Goal: Download file/media

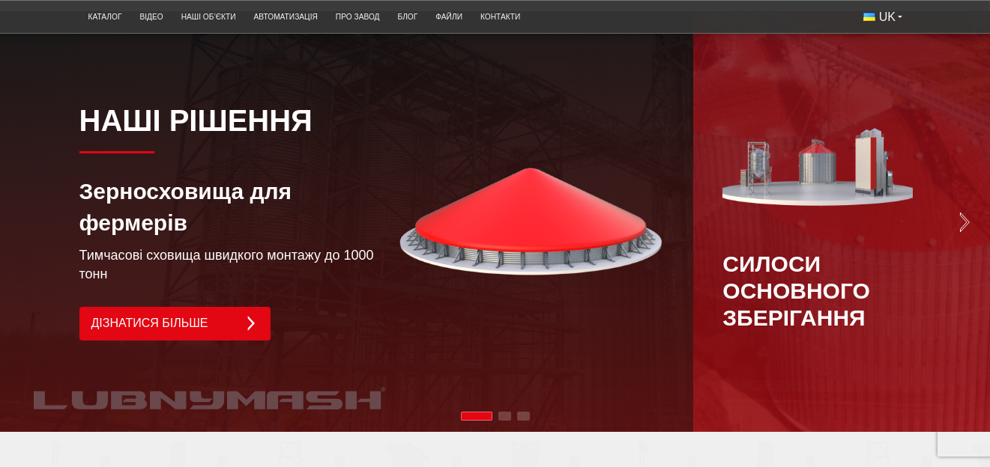
scroll to position [974, 0]
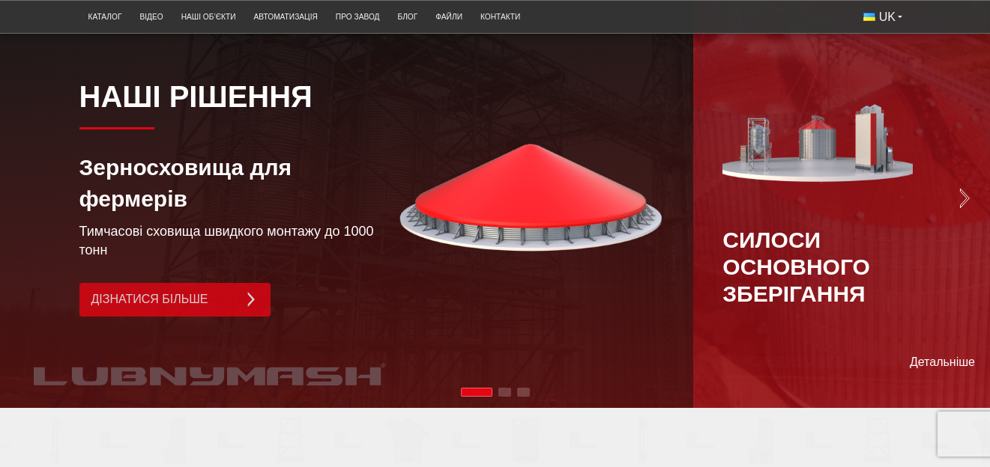
click at [231, 315] on link "Дізнатися більше" at bounding box center [174, 300] width 191 height 34
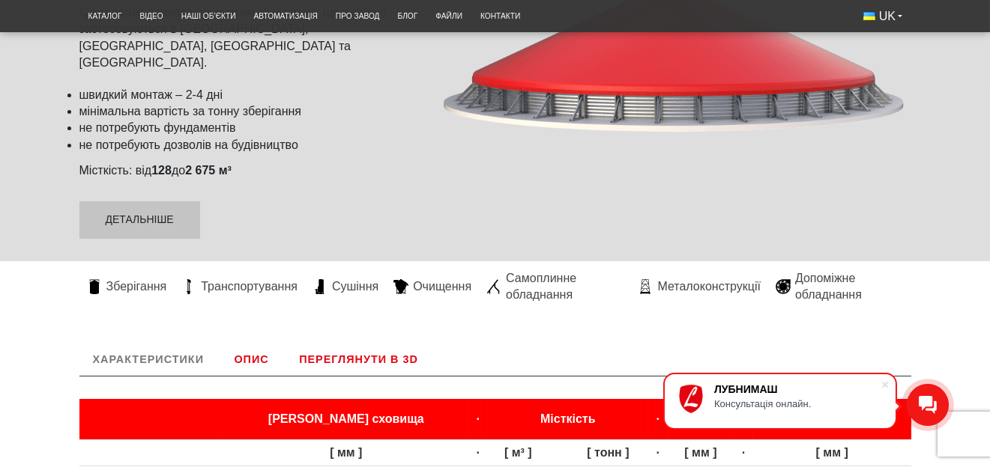
scroll to position [312, 0]
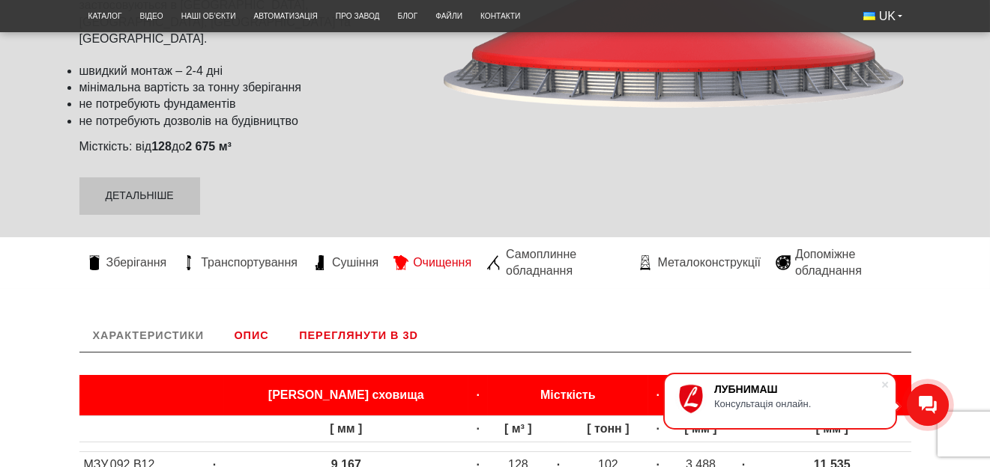
click at [447, 255] on span "Очищення" at bounding box center [442, 263] width 58 height 16
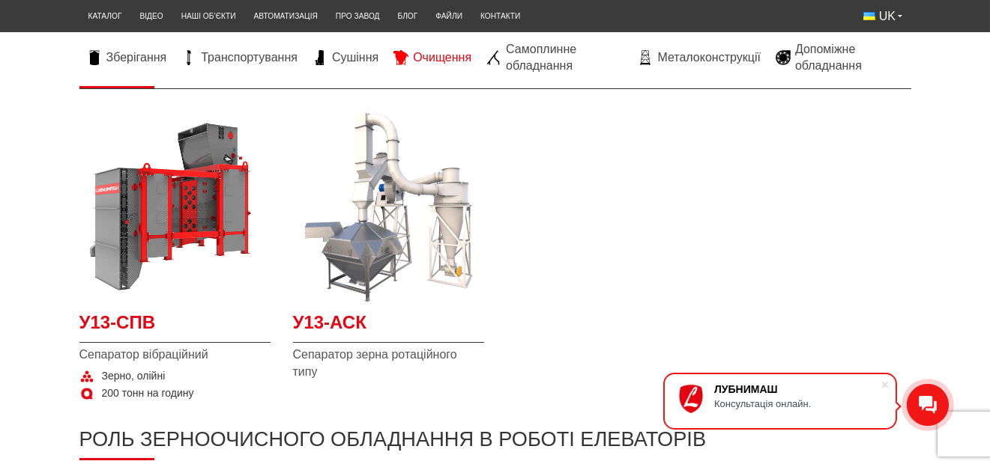
scroll to position [224, 0]
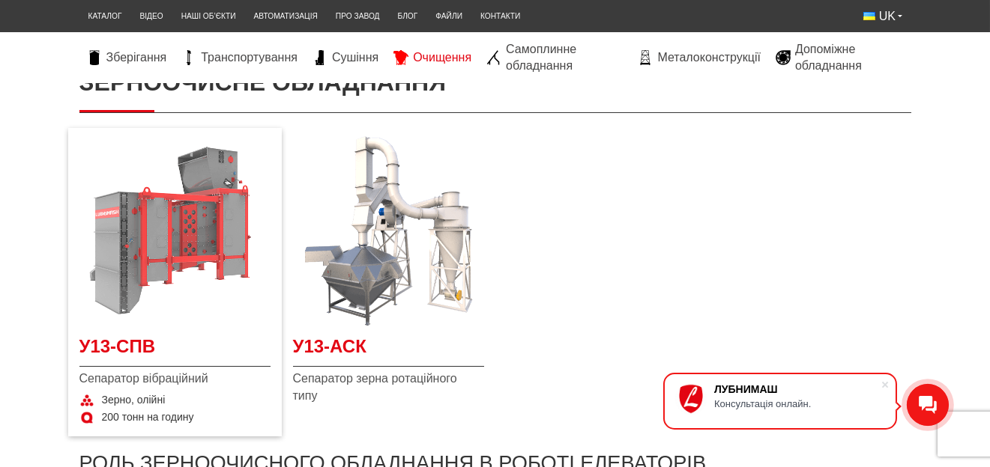
click at [157, 252] on img at bounding box center [174, 231] width 191 height 191
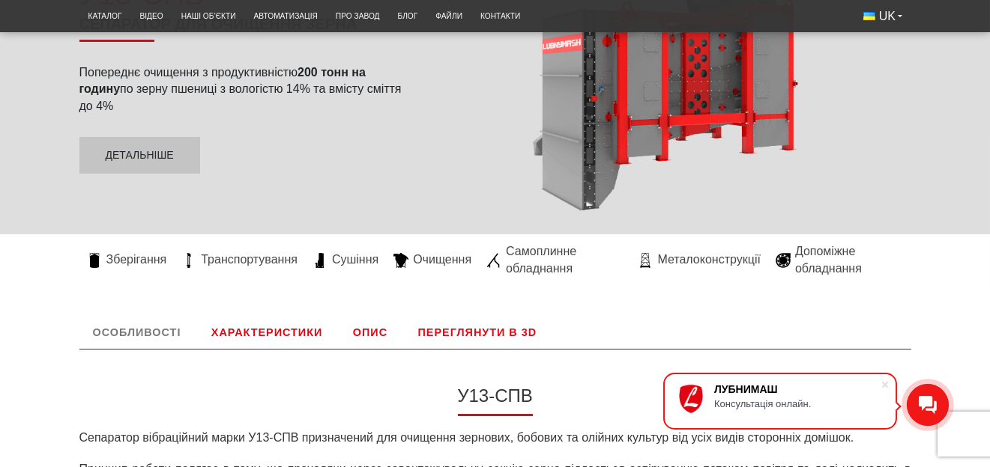
scroll to position [186, 0]
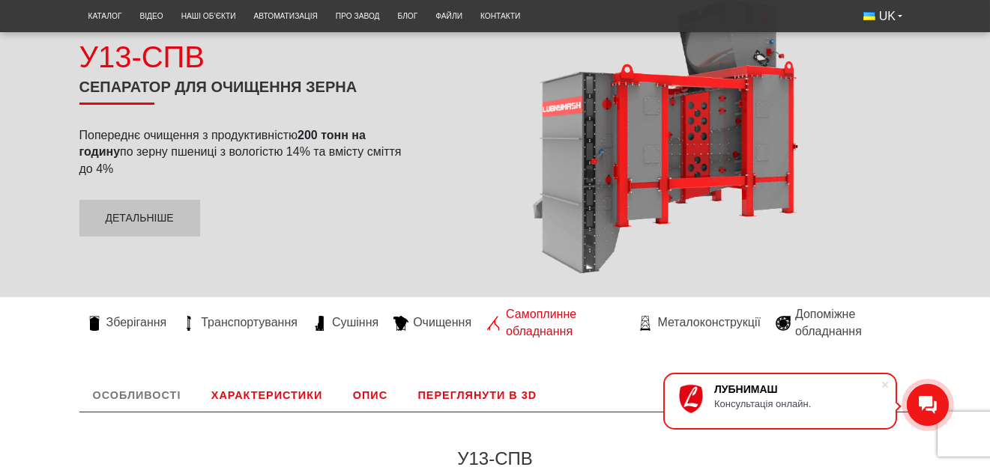
click at [543, 330] on span "Самоплинне обладнання" at bounding box center [564, 323] width 117 height 34
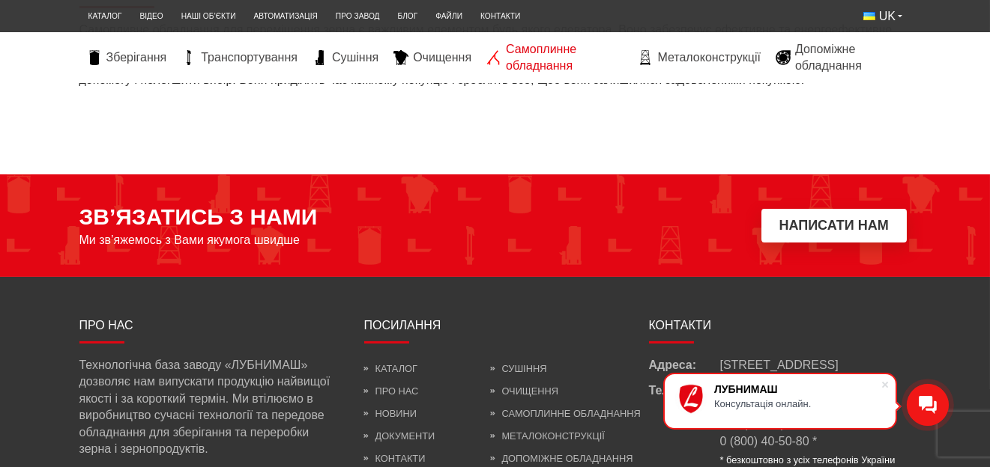
scroll to position [1349, 0]
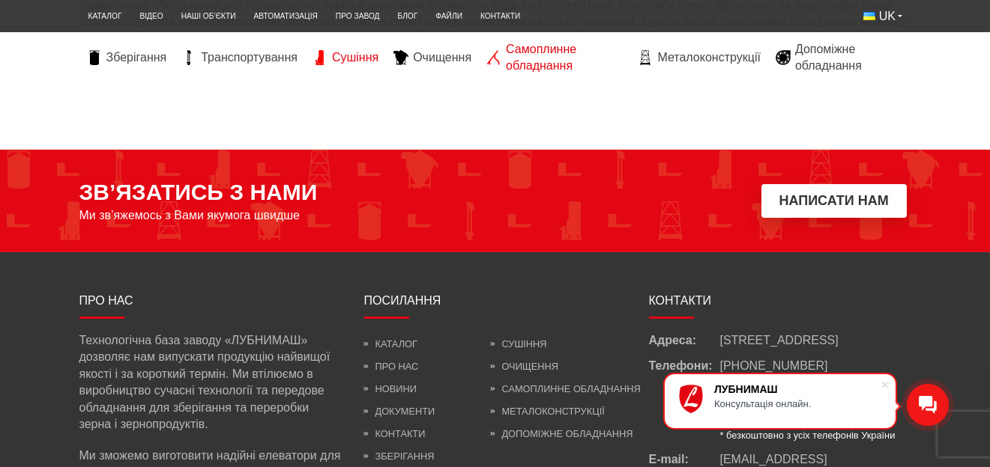
click at [362, 55] on span "Сушіння" at bounding box center [355, 57] width 46 height 16
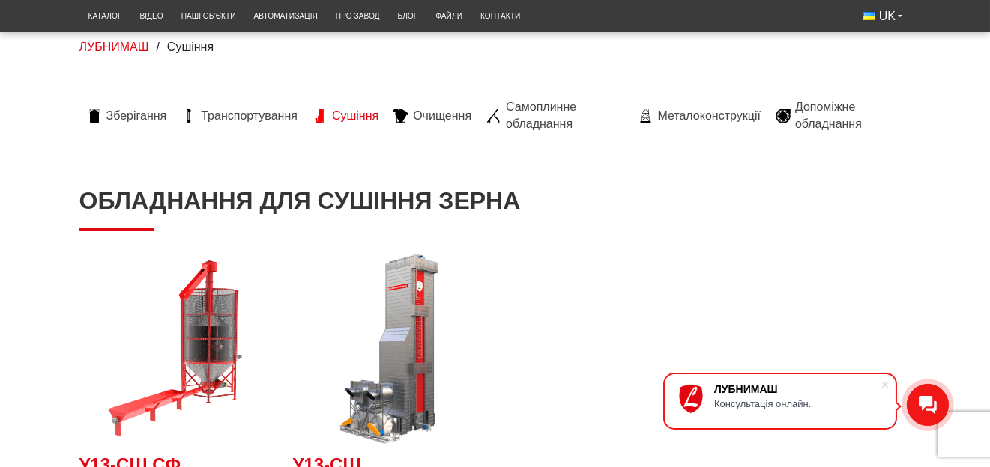
scroll to position [75, 0]
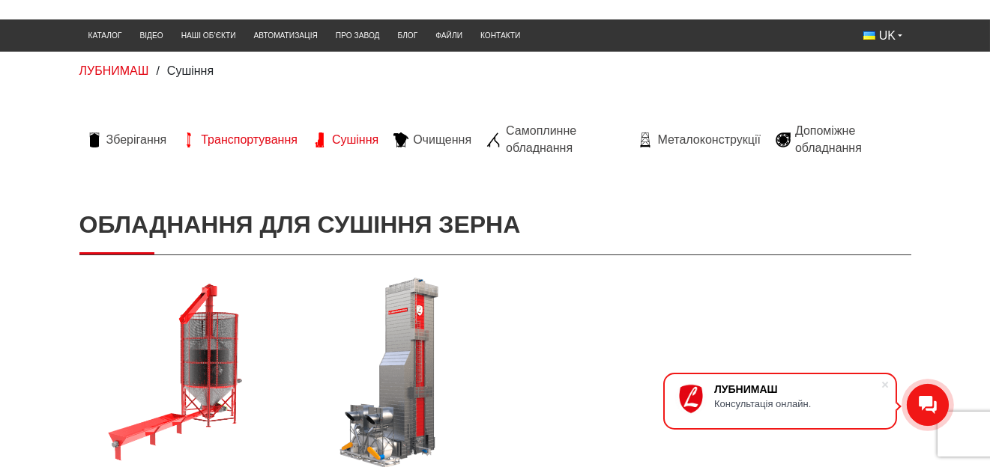
click at [241, 140] on span "Транспортування" at bounding box center [249, 140] width 97 height 16
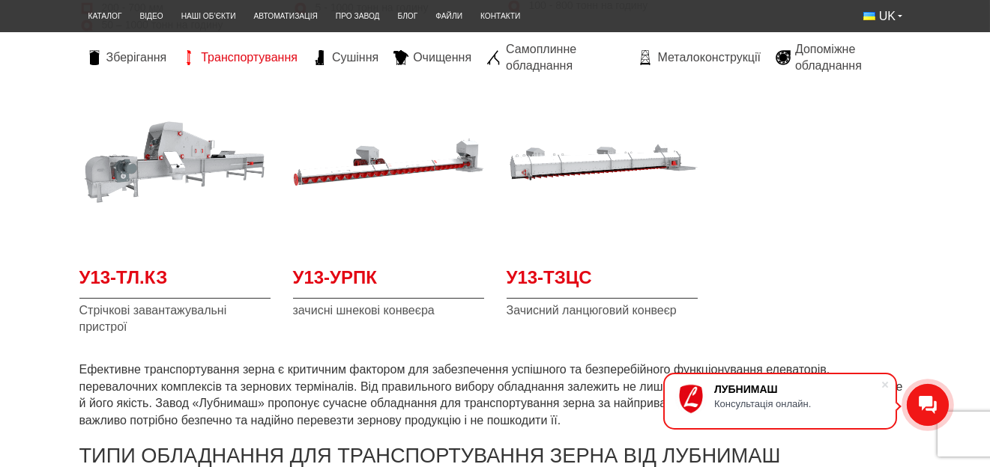
scroll to position [674, 0]
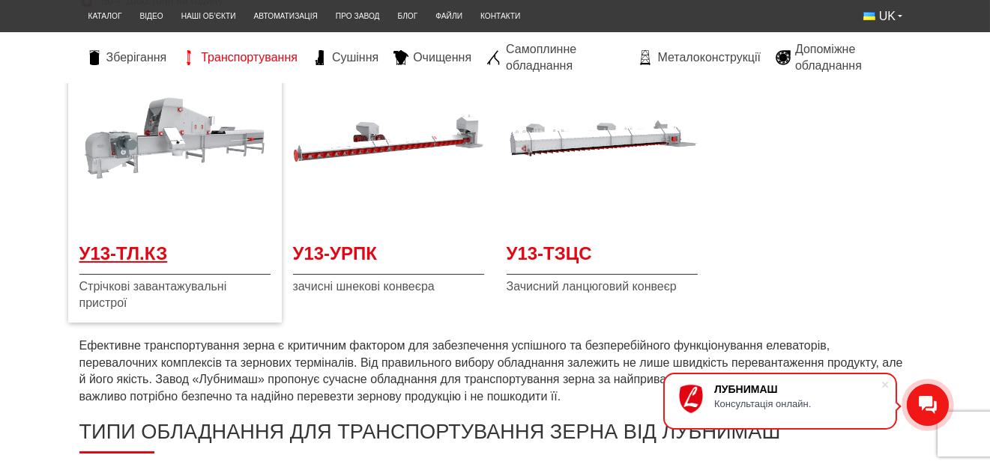
click at [126, 247] on span "У13-ТЛ.КЗ" at bounding box center [174, 258] width 191 height 34
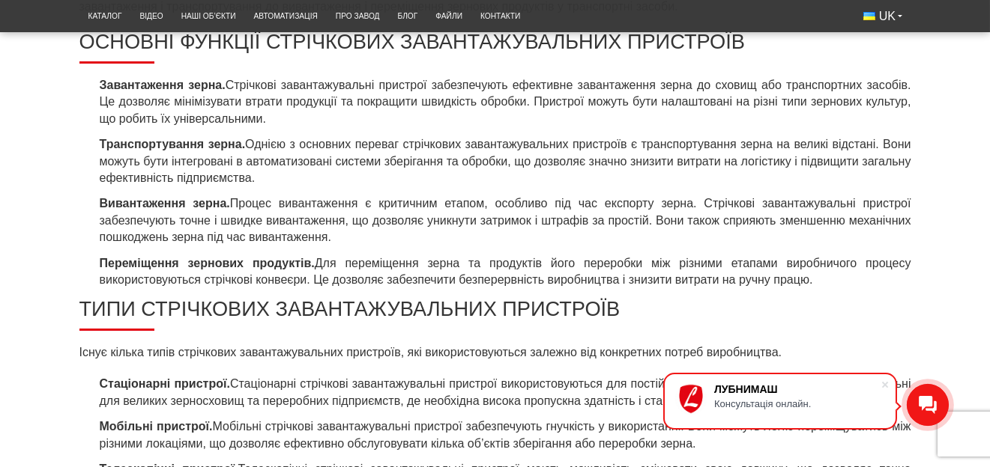
scroll to position [300, 0]
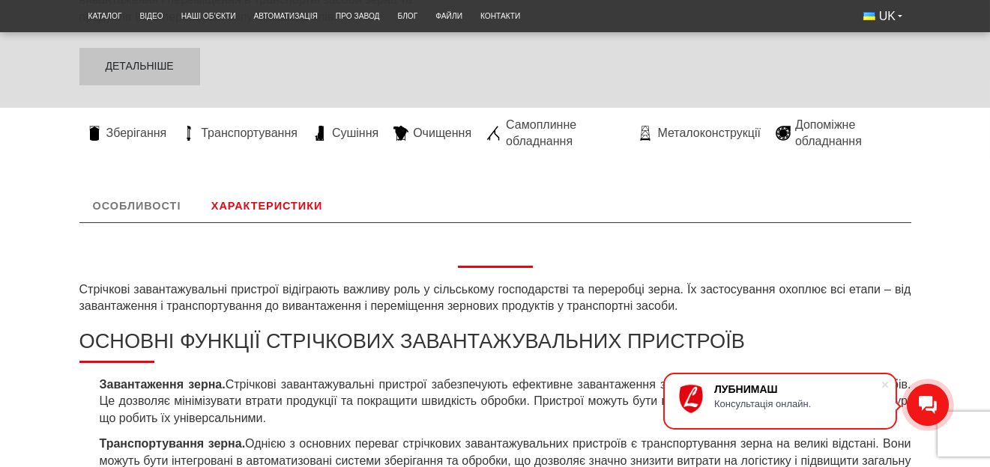
click at [299, 208] on link "Характеристики" at bounding box center [267, 206] width 138 height 33
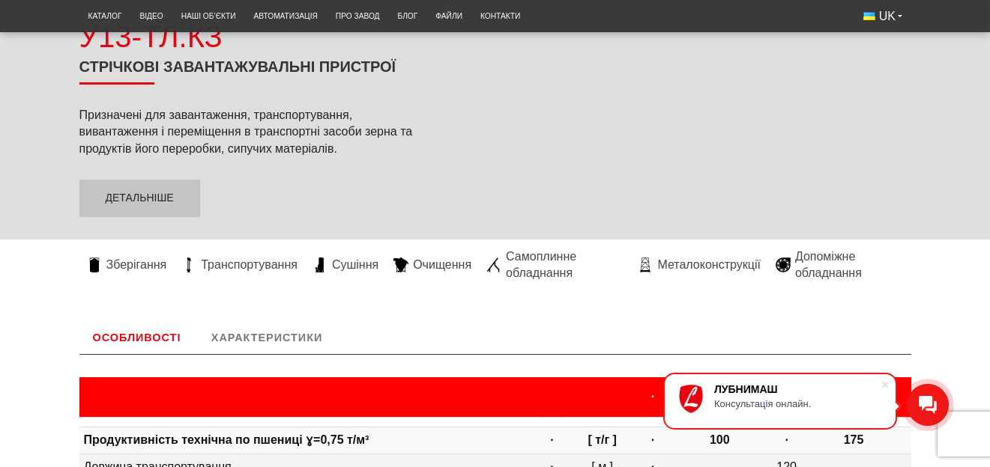
scroll to position [136, 0]
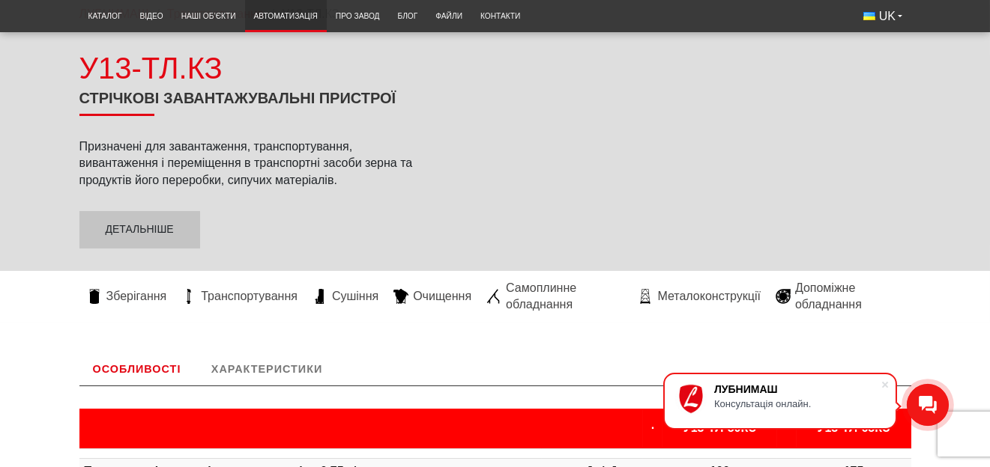
click at [288, 10] on link "Автоматизація" at bounding box center [286, 16] width 82 height 25
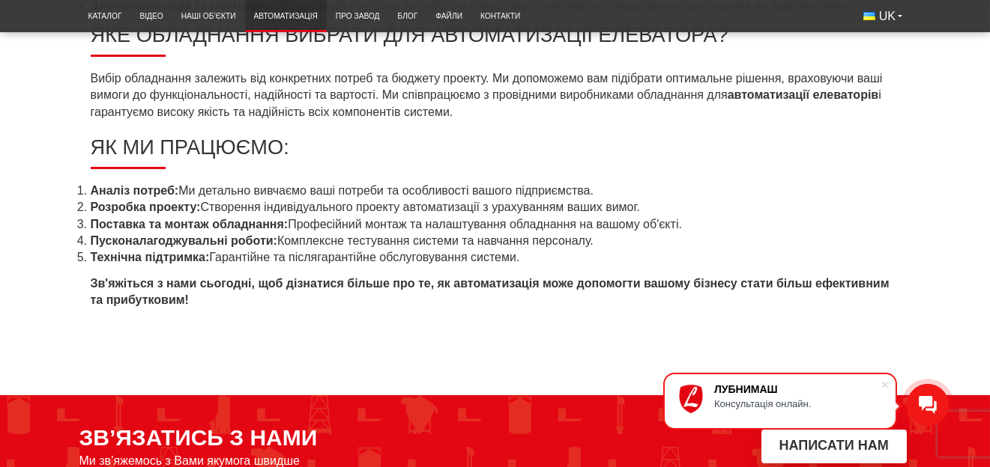
scroll to position [1049, 0]
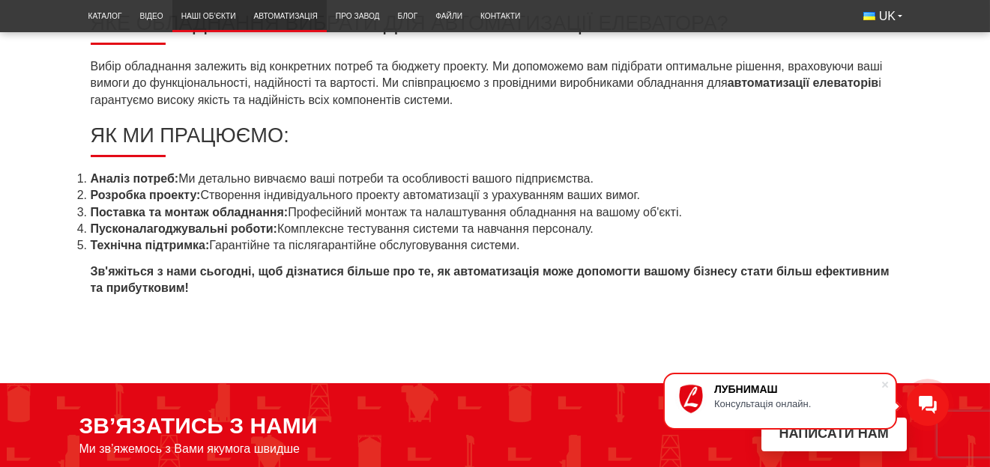
click at [211, 15] on link "Наші об’єкти" at bounding box center [208, 16] width 73 height 25
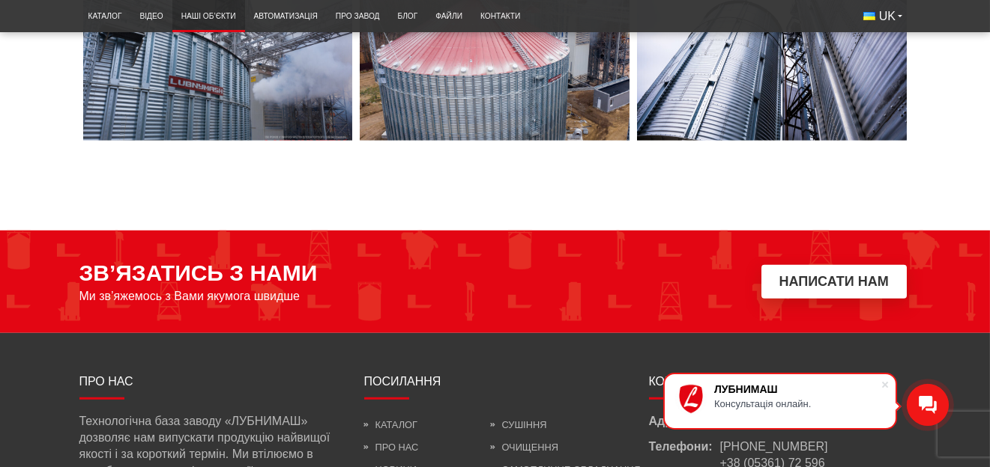
scroll to position [5244, 0]
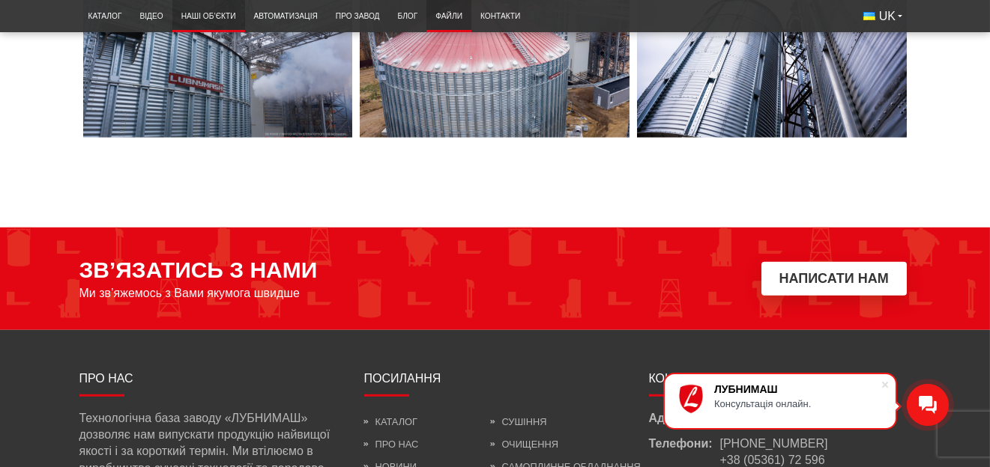
click at [450, 19] on link "Файли" at bounding box center [448, 16] width 45 height 25
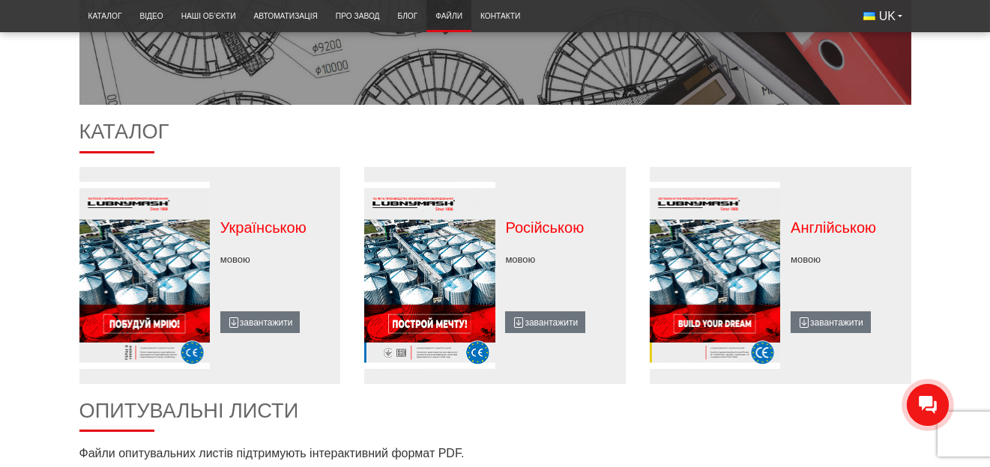
scroll to position [375, 0]
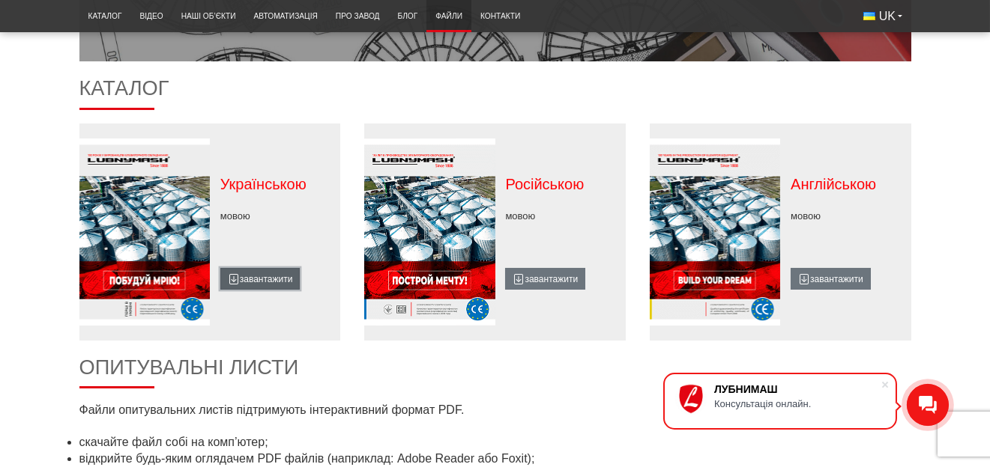
click at [268, 284] on link "завантажити" at bounding box center [260, 279] width 80 height 22
